Goal: Find contact information: Find contact information

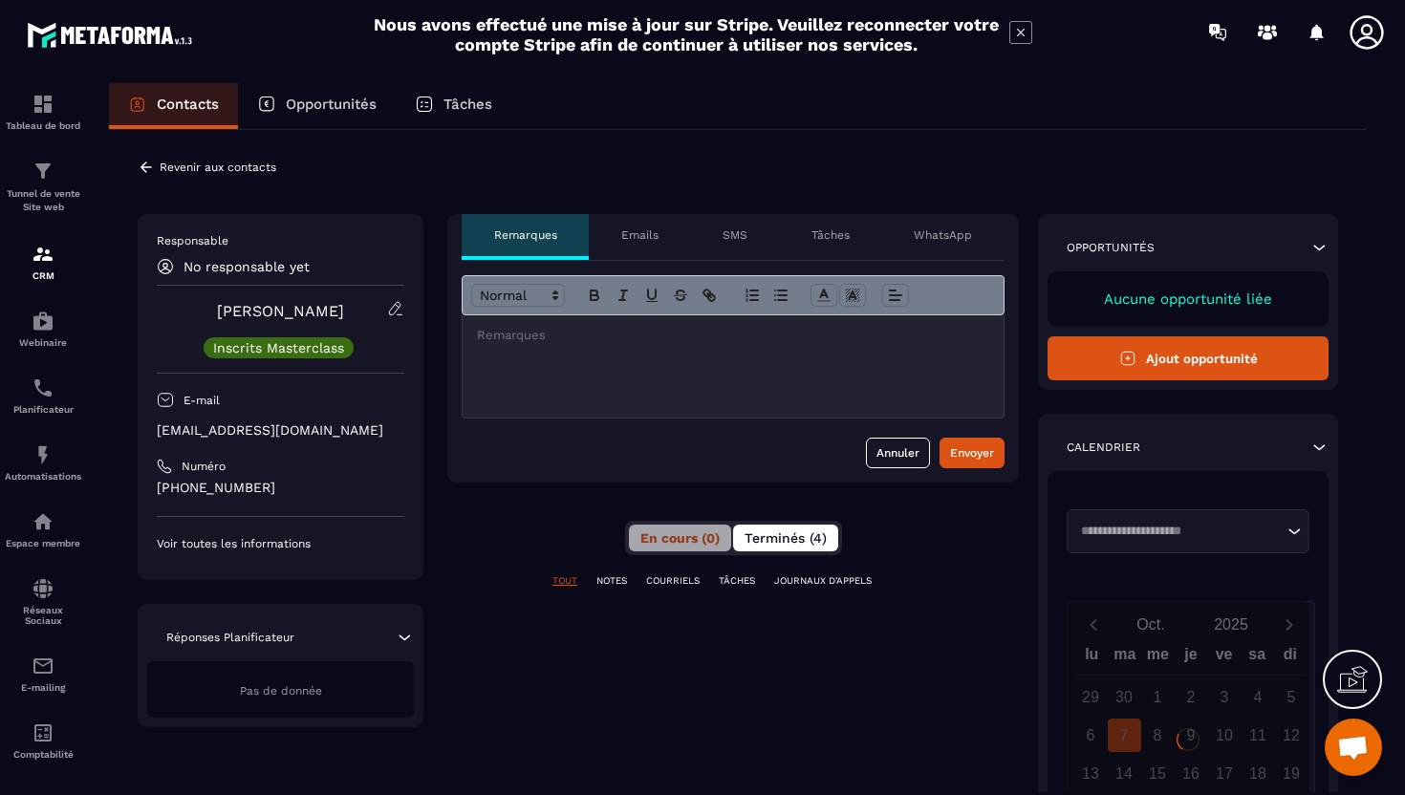
click at [741, 536] on button "Terminés (4)" at bounding box center [785, 538] width 105 height 27
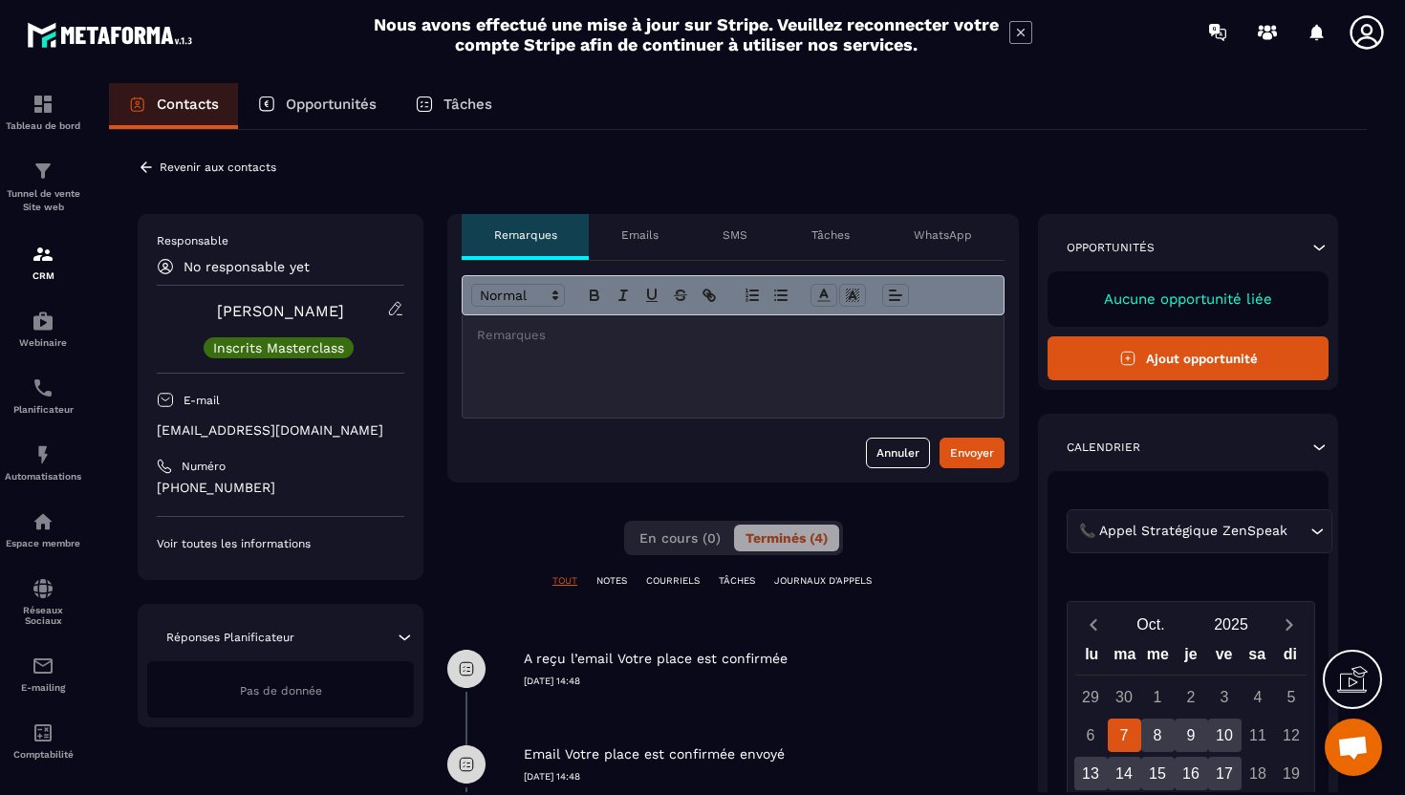
click at [276, 434] on p "[EMAIL_ADDRESS][DOMAIN_NAME]" at bounding box center [281, 430] width 248 height 18
copy div "[EMAIL_ADDRESS][DOMAIN_NAME]"
click at [549, 350] on div at bounding box center [733, 366] width 541 height 102
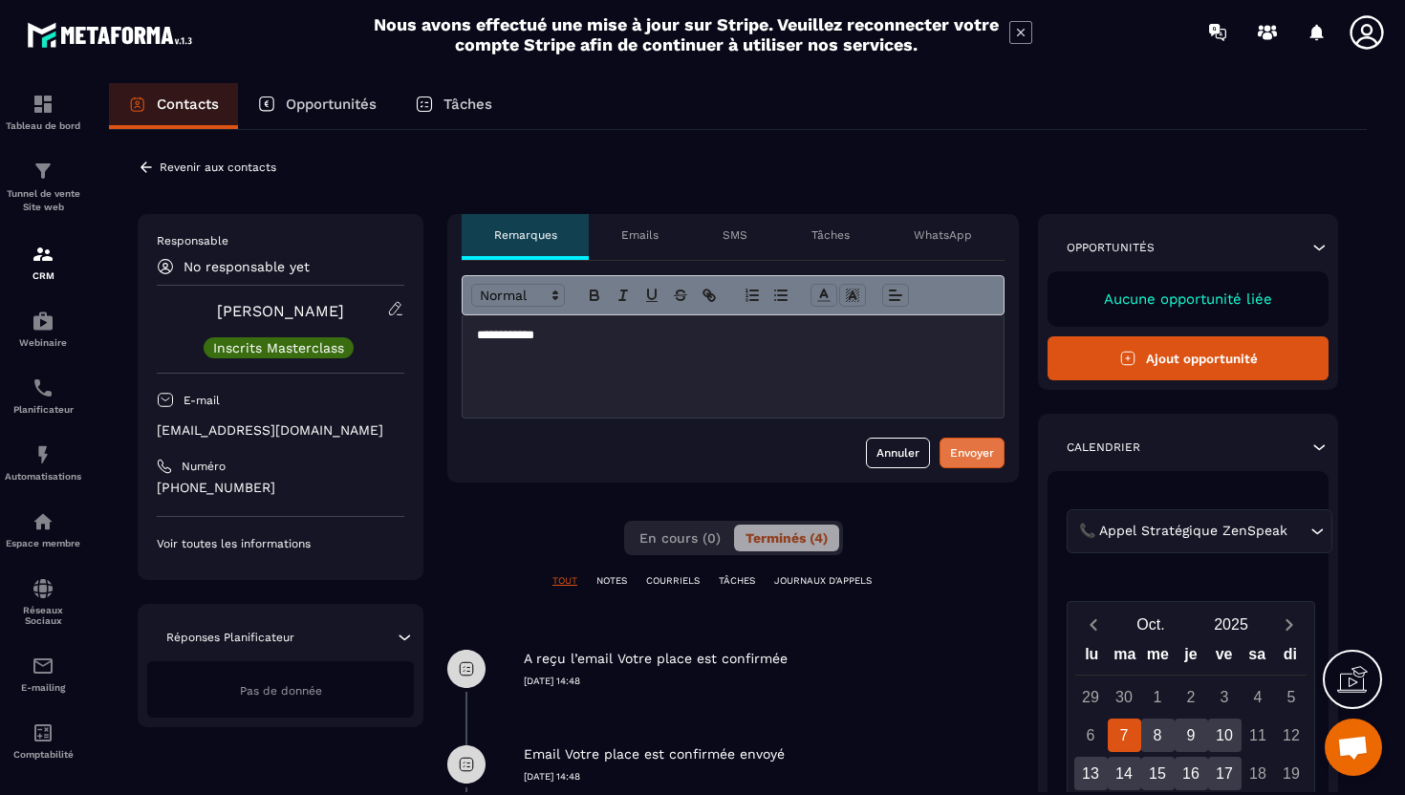
click at [963, 449] on div "Envoyer" at bounding box center [972, 452] width 44 height 19
